Goal: Entertainment & Leisure: Consume media (video, audio)

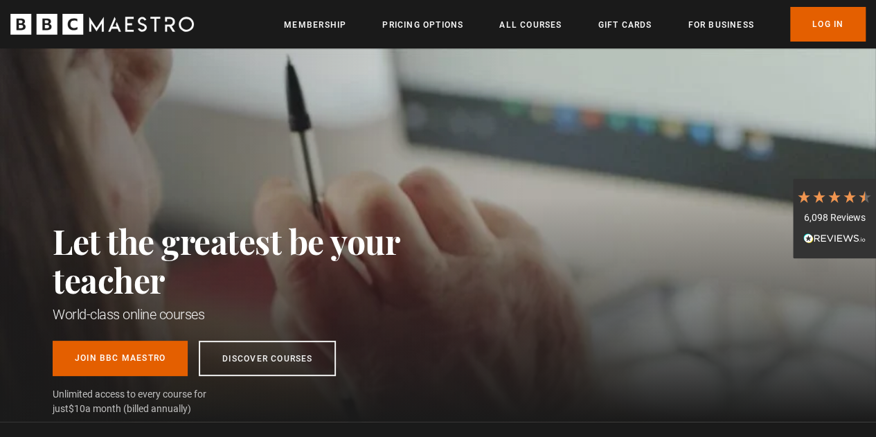
scroll to position [0, 2639]
click at [828, 41] on link "Log In" at bounding box center [827, 24] width 75 height 35
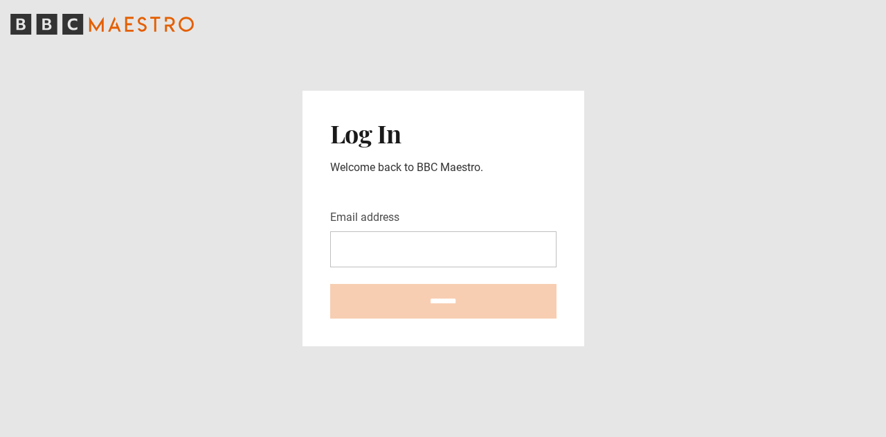
type input "**********"
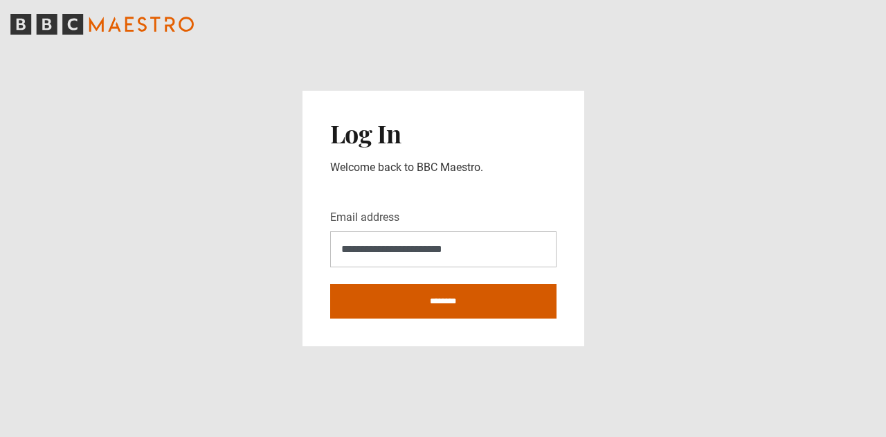
click at [418, 285] on input "********" at bounding box center [443, 301] width 226 height 35
type input "**********"
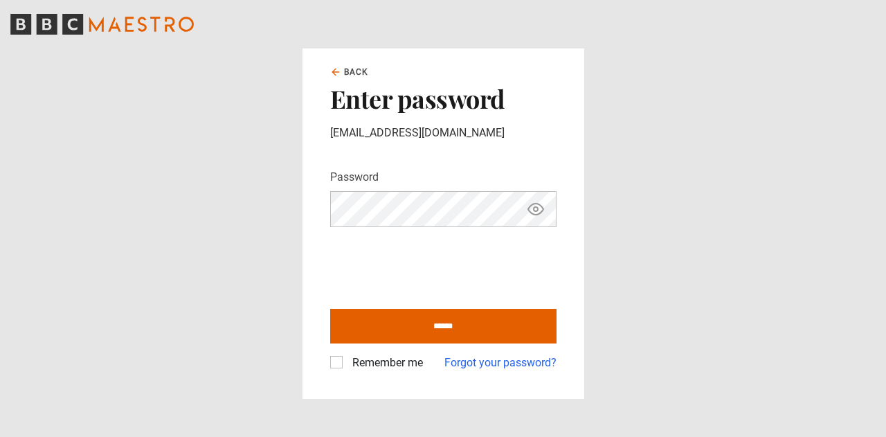
click at [222, 97] on main "Back Enter password [EMAIL_ADDRESS][DOMAIN_NAME] Password Your password is hidd…" at bounding box center [443, 218] width 886 height 437
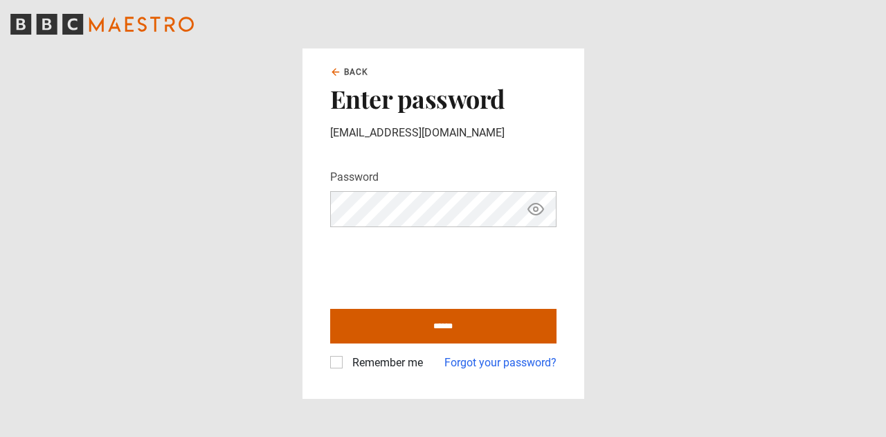
click at [461, 316] on input "******" at bounding box center [443, 326] width 226 height 35
type input "**********"
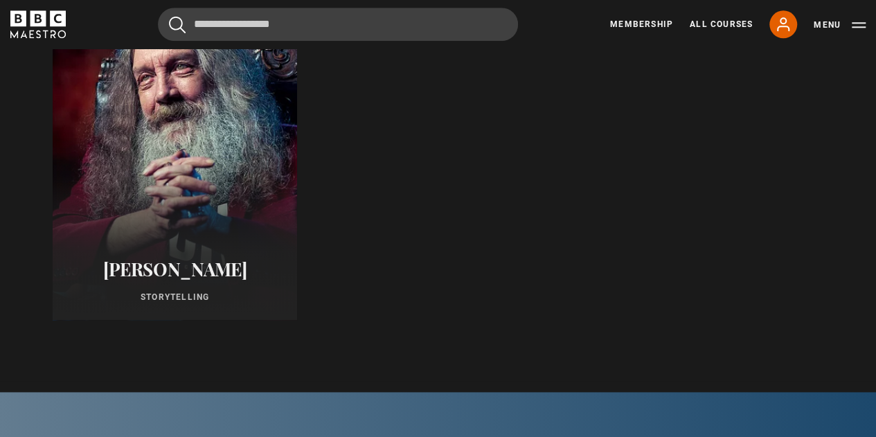
scroll to position [758, 0]
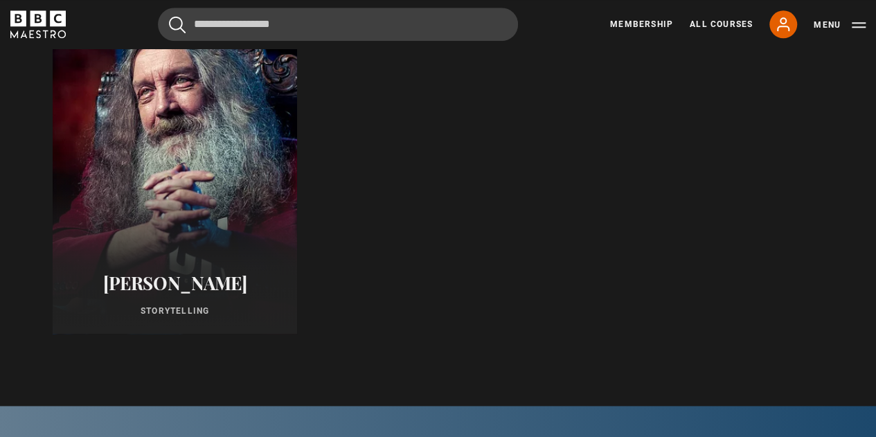
click at [228, 315] on p "Storytelling" at bounding box center [174, 311] width 211 height 12
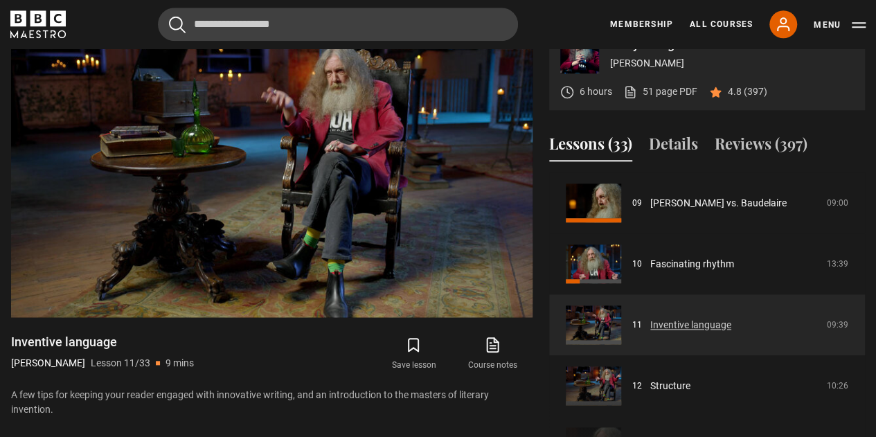
scroll to position [549, 0]
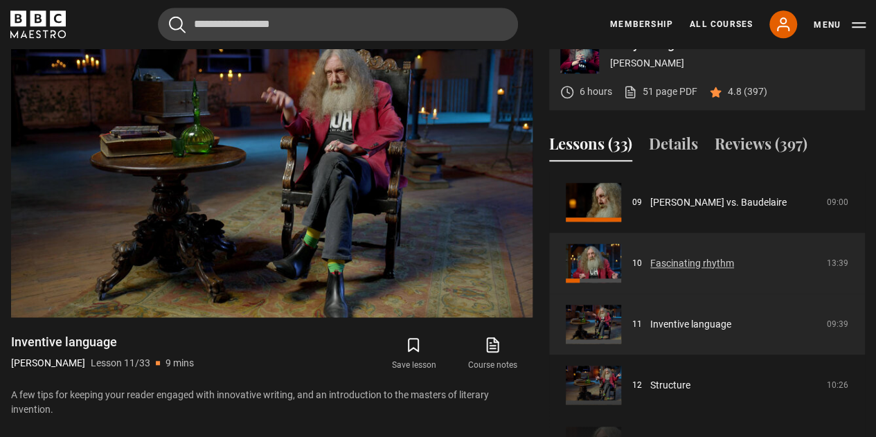
click at [696, 265] on link "Fascinating rhythm" at bounding box center [692, 263] width 84 height 15
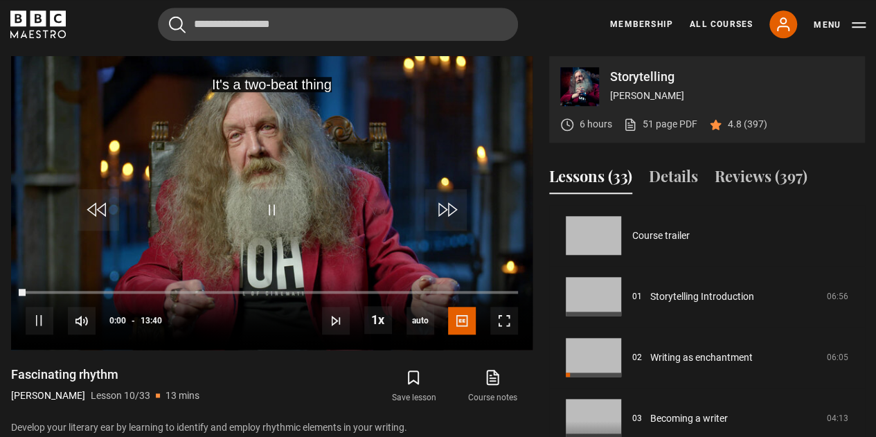
scroll to position [548, 0]
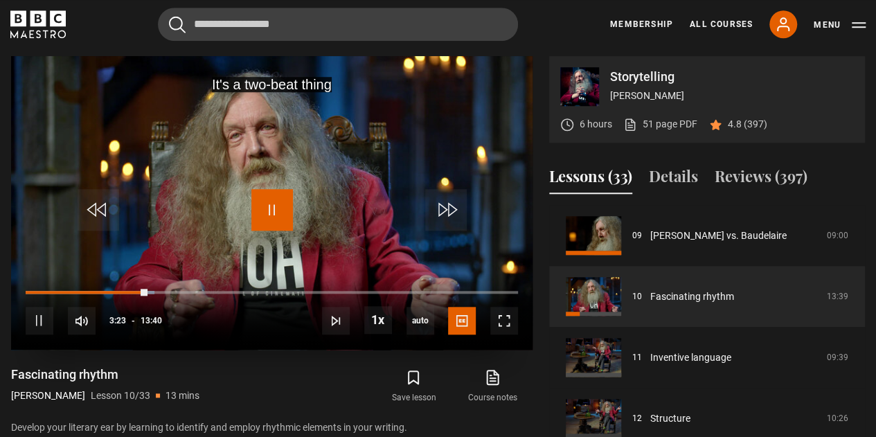
click at [271, 211] on span "Video Player" at bounding box center [272, 210] width 42 height 42
click at [136, 287] on div "10s Skip Back 10 seconds Play 10s Skip Forward 10 seconds Loaded : 30.49% 03:23…" at bounding box center [271, 311] width 521 height 77
click at [135, 290] on div "03:02" at bounding box center [136, 292] width 2 height 4
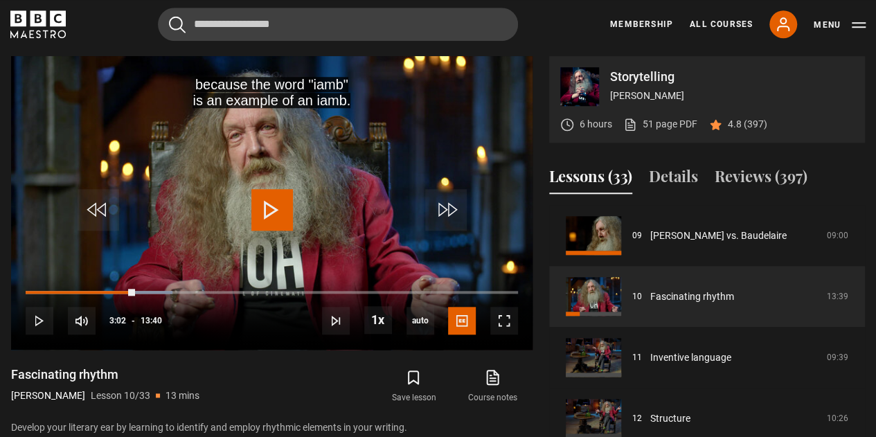
click at [218, 366] on div "Fascinating rhythm [PERSON_NAME] Lesson 10/33 13 mins" at bounding box center [145, 386] width 269 height 40
click at [44, 308] on span "Video Player" at bounding box center [40, 321] width 28 height 28
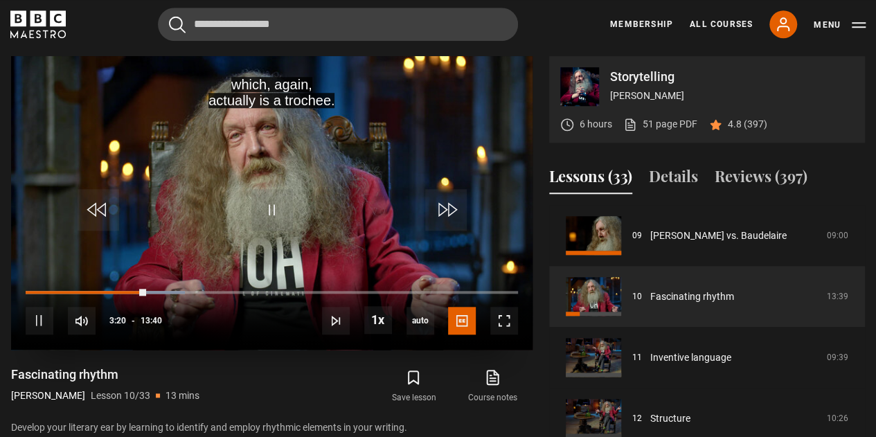
click at [109, 287] on div "10s Skip Back 10 seconds Pause 10s Skip Forward 10 seconds Loaded : 32.32% 02:2…" at bounding box center [271, 311] width 521 height 77
click at [32, 330] on span "Video Player" at bounding box center [40, 321] width 28 height 28
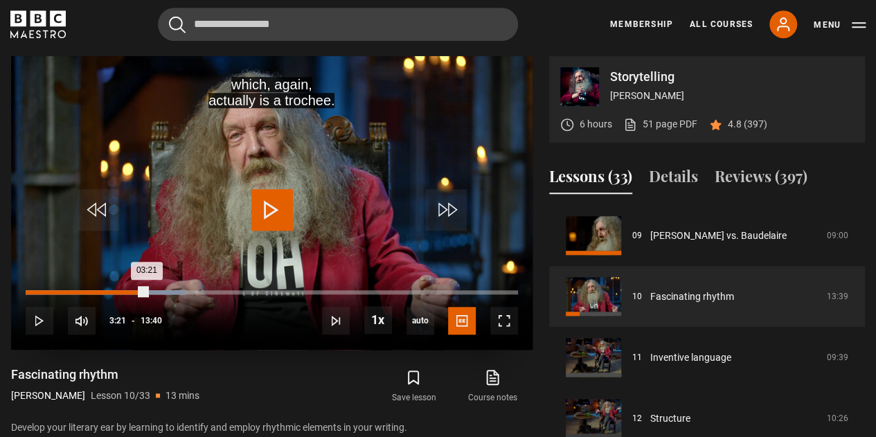
click at [101, 290] on div "02:05" at bounding box center [102, 292] width 2 height 4
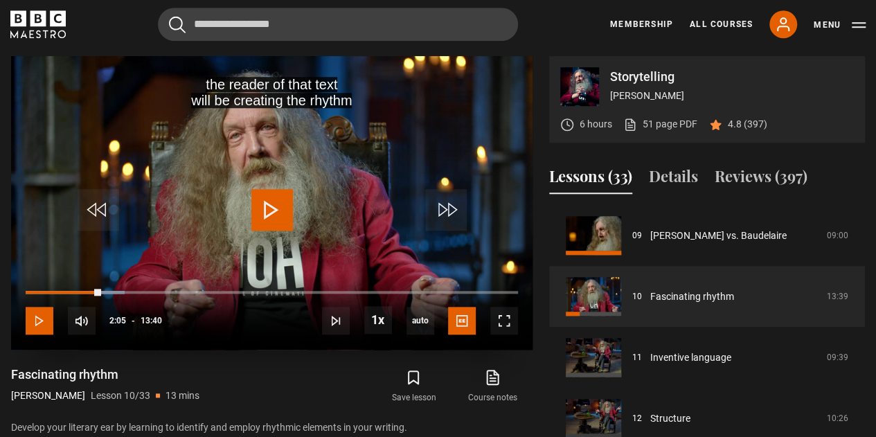
click at [47, 324] on span "Video Player" at bounding box center [40, 321] width 28 height 28
drag, startPoint x: 97, startPoint y: 294, endPoint x: 1, endPoint y: 298, distance: 95.6
click at [1, 298] on div "Storytelling [PERSON_NAME] 6 hours 51 page PDF (opens in new tab) 4.8 (397) the…" at bounding box center [438, 280] width 876 height 448
click at [96, 223] on span "Video Player" at bounding box center [99, 210] width 42 height 42
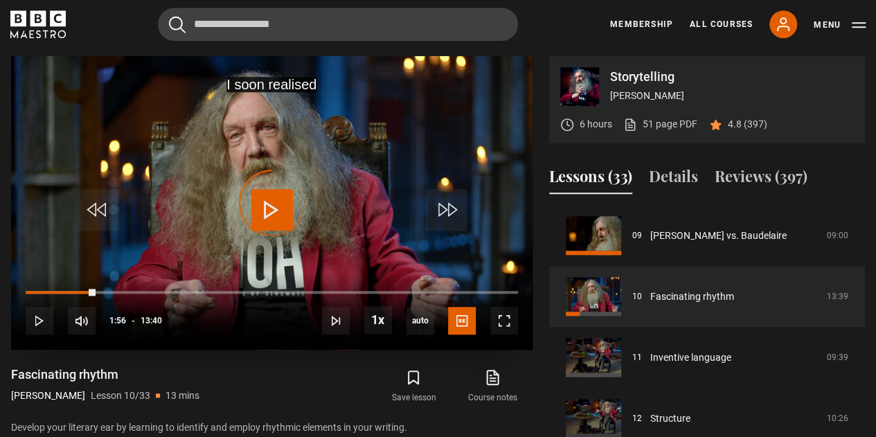
drag, startPoint x: 30, startPoint y: 291, endPoint x: 13, endPoint y: 291, distance: 17.3
click at [13, 291] on div "10s Skip Back 10 seconds Play 10s Skip Forward 10 seconds Loaded : 0.00% 00:08 …" at bounding box center [271, 311] width 521 height 77
click at [275, 198] on span "Video Player" at bounding box center [272, 210] width 42 height 42
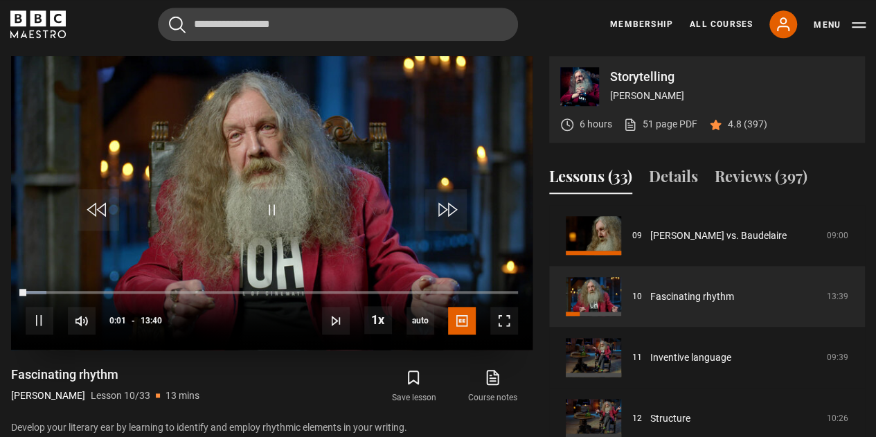
click at [275, 198] on span "Video Player" at bounding box center [272, 210] width 42 height 42
click at [158, 323] on div "90%" at bounding box center [158, 320] width 1 height 10
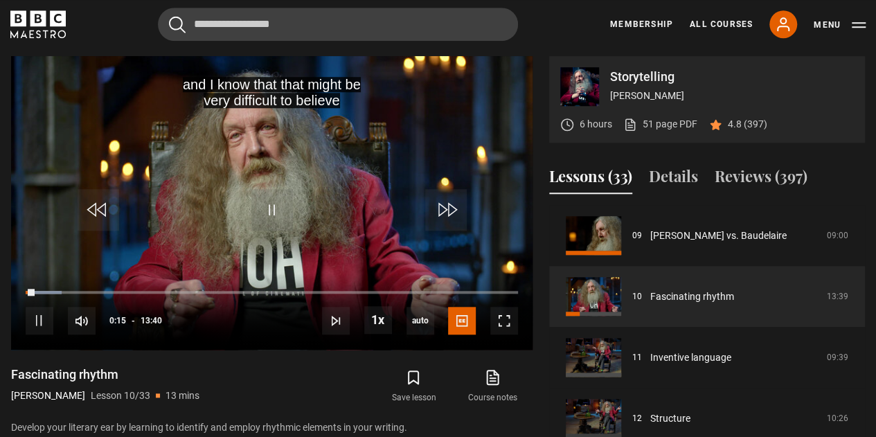
click at [289, 359] on div "and I know that that might be very difficult to believe Video Player is loading…" at bounding box center [271, 280] width 521 height 448
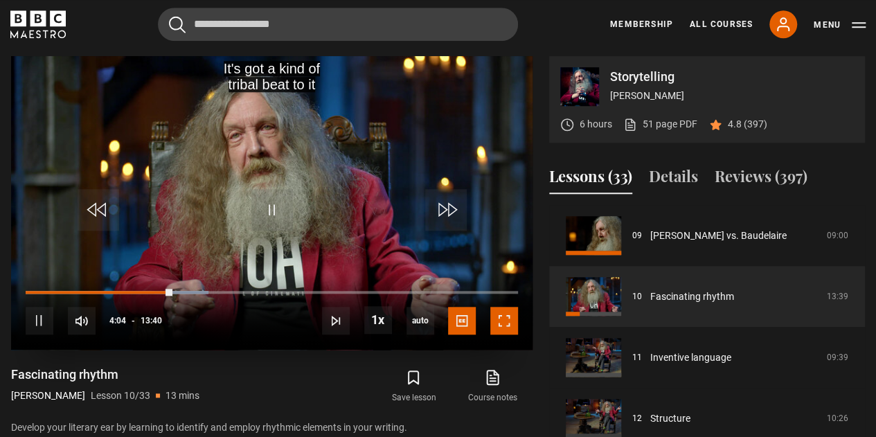
click at [498, 319] on span "Video Player" at bounding box center [504, 321] width 28 height 28
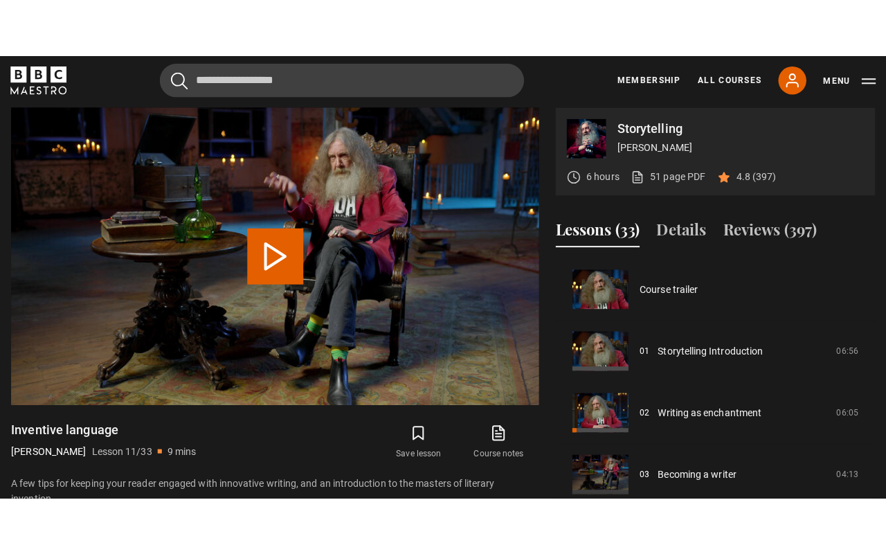
scroll to position [609, 0]
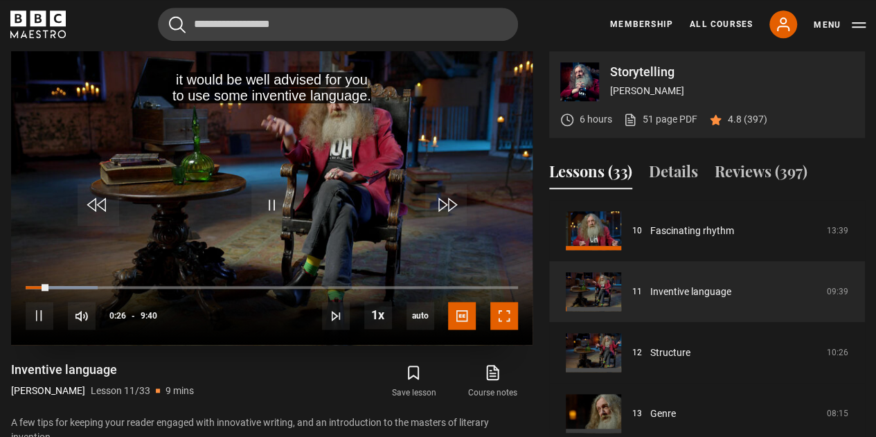
drag, startPoint x: 498, startPoint y: 403, endPoint x: 498, endPoint y: 319, distance: 83.7
click at [498, 319] on span "Video Player" at bounding box center [504, 316] width 28 height 28
